Goal: Navigation & Orientation: Understand site structure

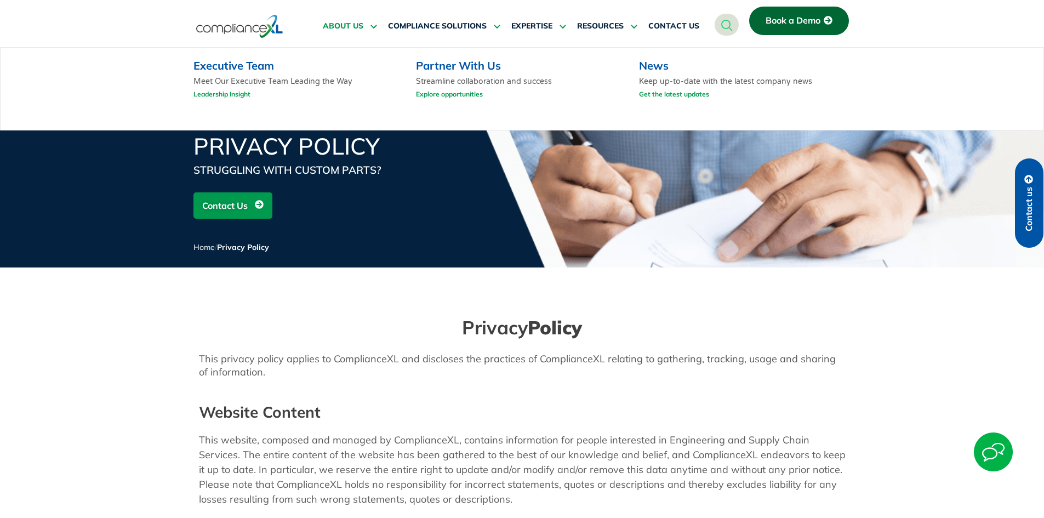
click at [368, 24] on icon at bounding box center [372, 26] width 10 height 8
